Goal: Book appointment/travel/reservation

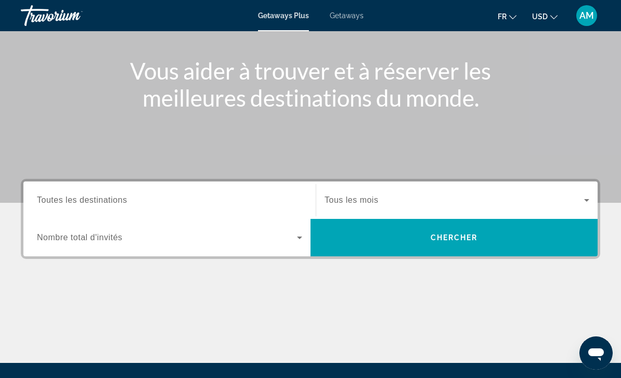
scroll to position [188, 0]
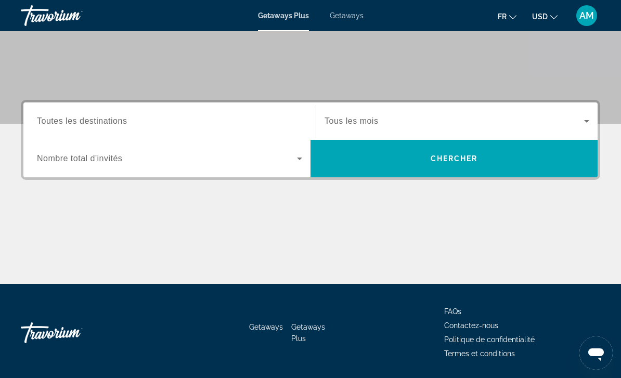
click at [235, 158] on span "Search widget" at bounding box center [167, 158] width 260 height 12
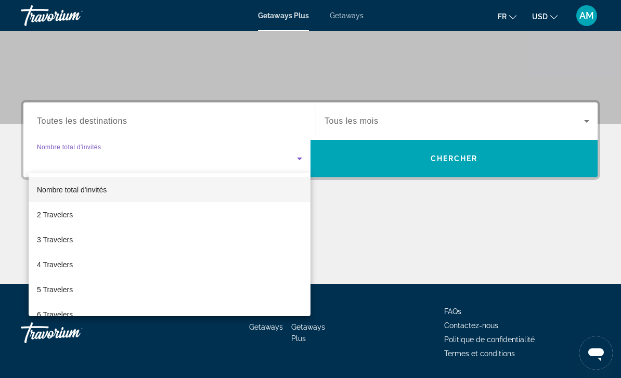
click at [282, 117] on div at bounding box center [310, 189] width 621 height 378
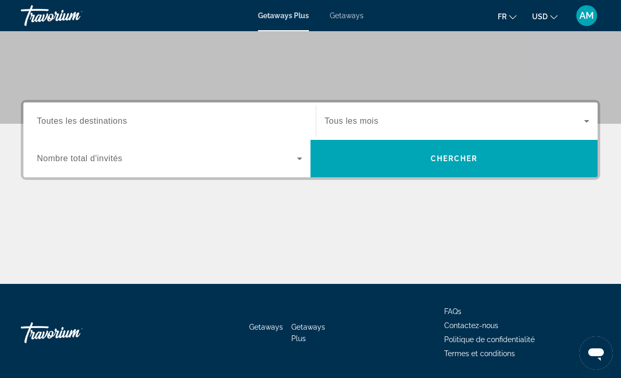
click at [281, 119] on input "Destination Toutes les destinations" at bounding box center [169, 121] width 265 height 12
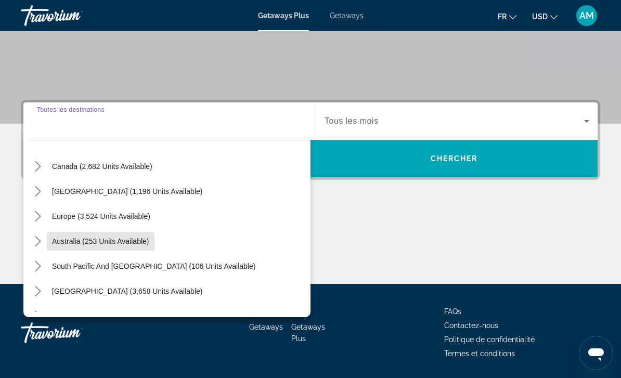
scroll to position [79, 0]
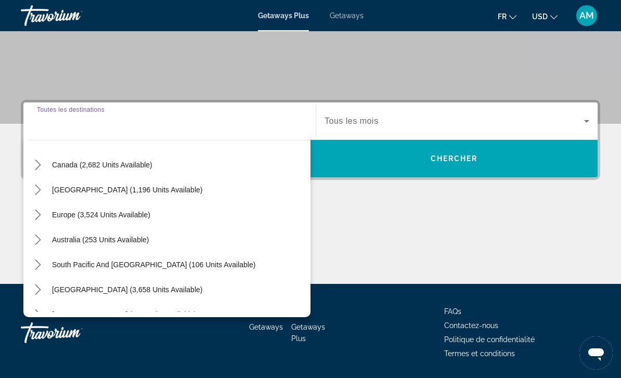
click at [41, 232] on mat-icon "Toggle Australia (253 units available) submenu" at bounding box center [38, 240] width 18 height 18
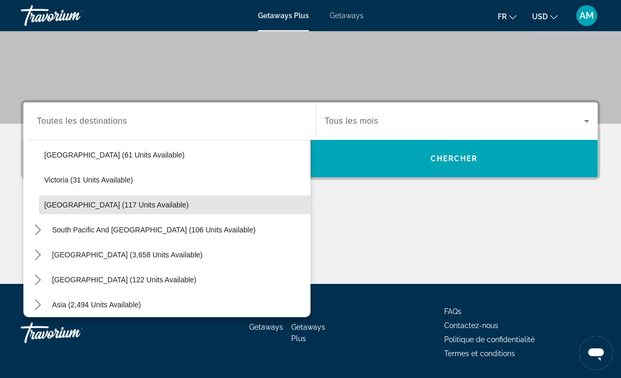
scroll to position [239, 0]
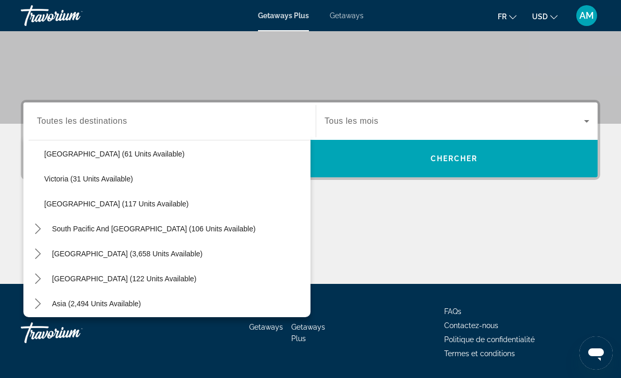
click at [31, 229] on mat-icon "Toggle South Pacific and Oceania (106 units available) submenu" at bounding box center [38, 229] width 18 height 18
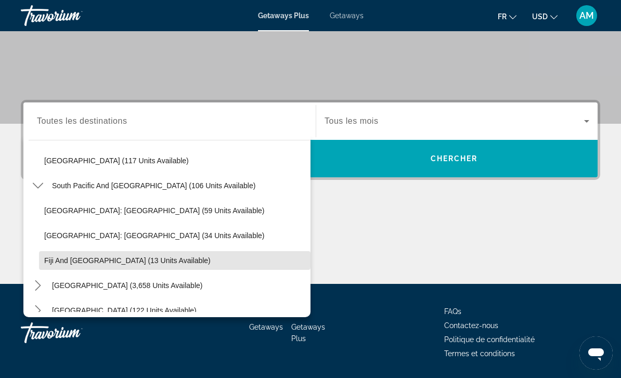
scroll to position [293, 0]
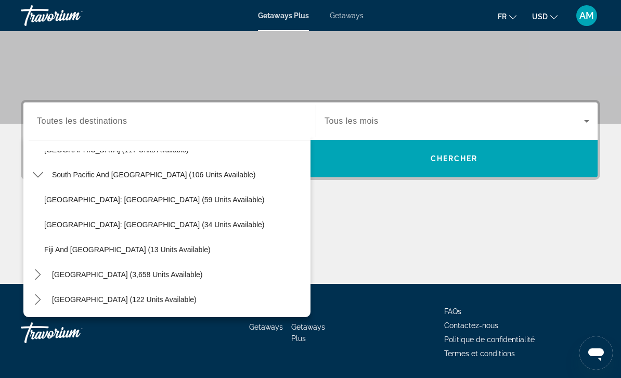
click at [118, 198] on span "[GEOGRAPHIC_DATA]: [GEOGRAPHIC_DATA] (59 units available)" at bounding box center [154, 200] width 221 height 8
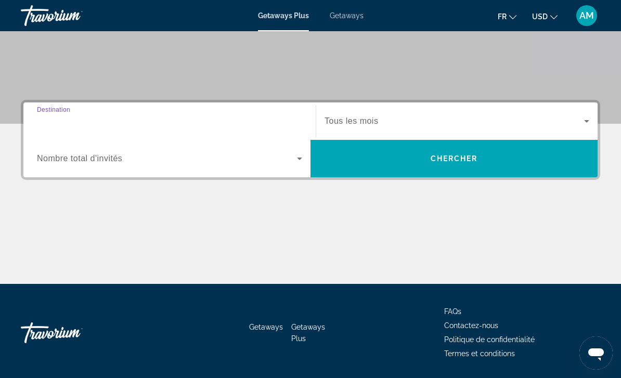
type input "**********"
click at [166, 164] on span "Search widget" at bounding box center [167, 158] width 260 height 12
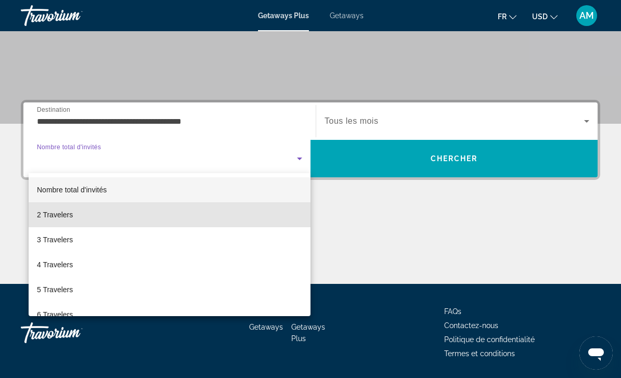
click at [145, 210] on mat-option "2 Travelers" at bounding box center [170, 214] width 282 height 25
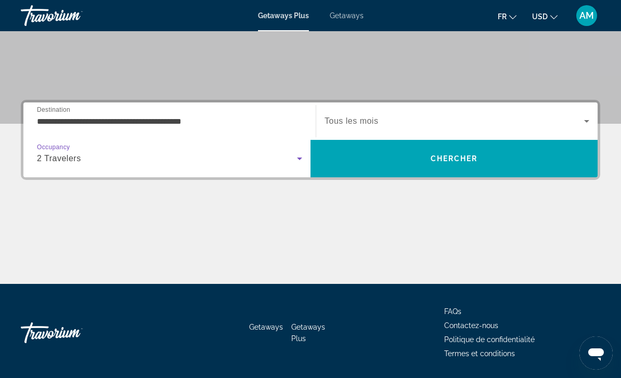
click at [169, 154] on div "2 Travelers" at bounding box center [167, 158] width 260 height 12
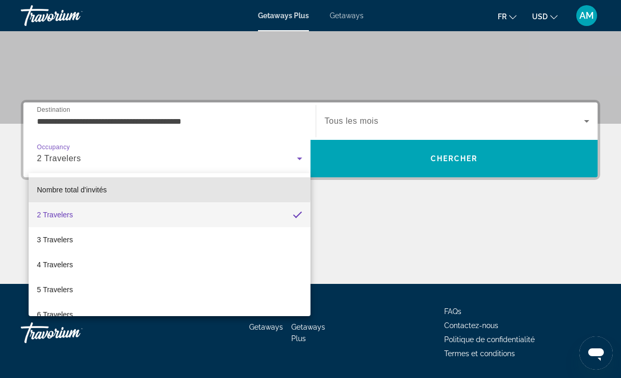
click at [147, 187] on mat-option "Nombre total d'invités" at bounding box center [170, 189] width 282 height 25
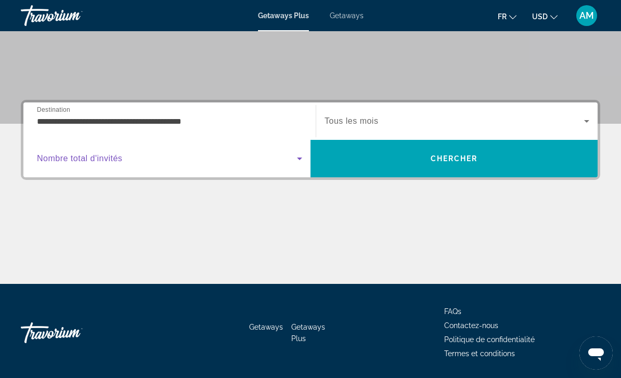
click at [397, 163] on span "Search" at bounding box center [454, 158] width 287 height 25
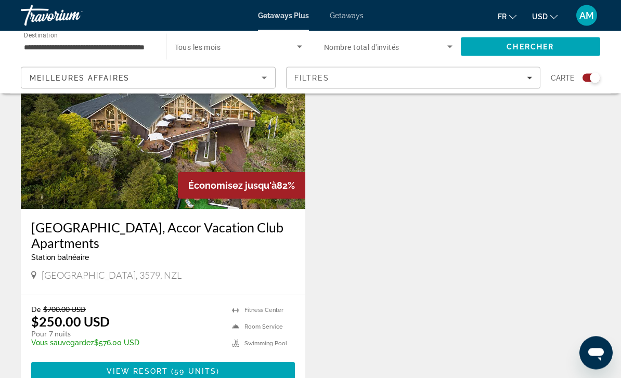
scroll to position [410, 0]
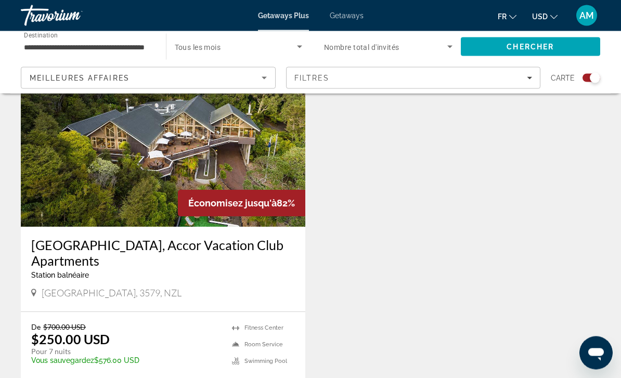
click at [187, 242] on h3 "[GEOGRAPHIC_DATA], Accor Vacation Club Apartments" at bounding box center [163, 253] width 264 height 31
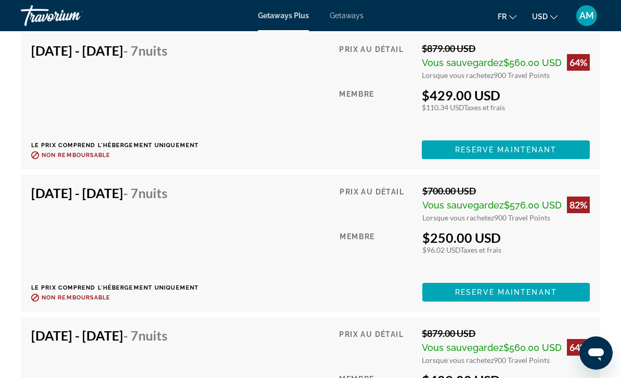
scroll to position [2178, 0]
